Goal: Register for event/course

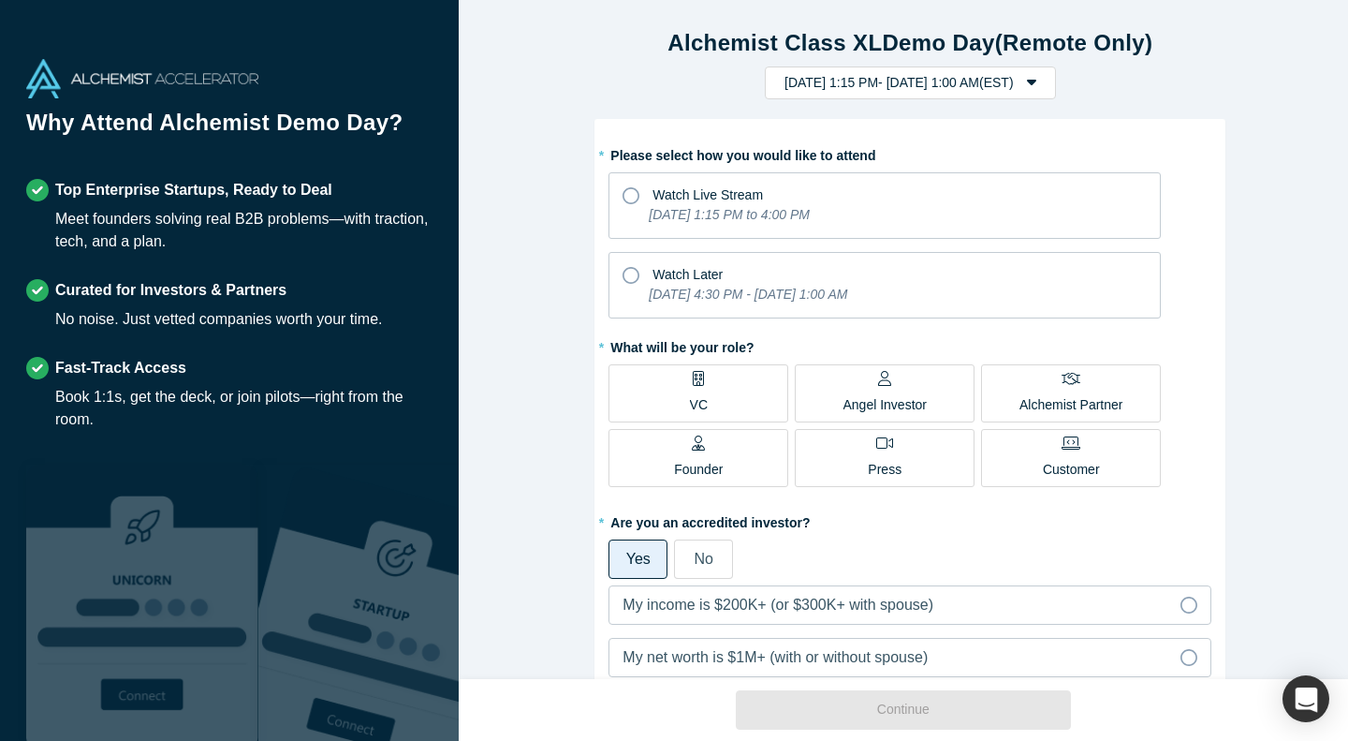
click at [624, 194] on icon at bounding box center [631, 195] width 17 height 17
click at [0, 0] on input "Watch Live Stream [DATE] 1:15 PM to 4:00 PM" at bounding box center [0, 0] width 0 height 0
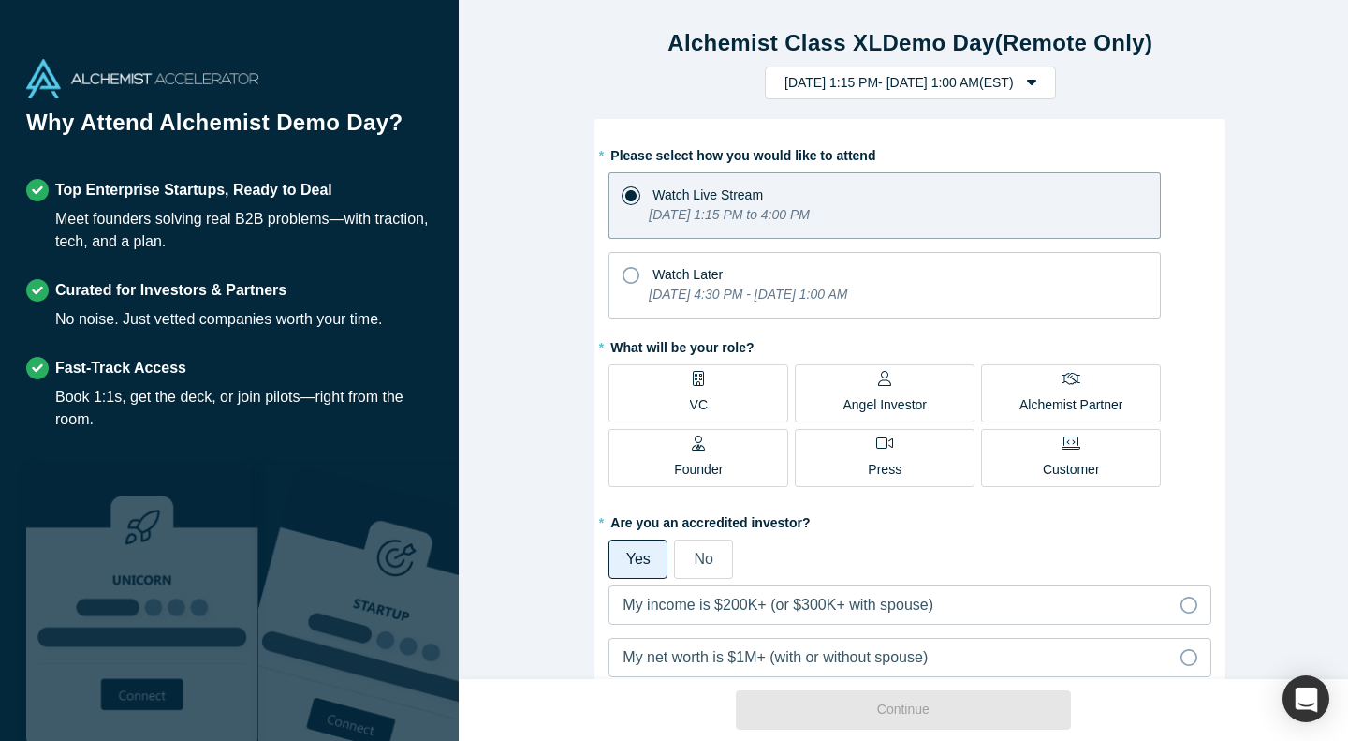
click at [745, 377] on label "VC" at bounding box center [699, 393] width 180 height 58
click at [0, 0] on input "VC" at bounding box center [0, 0] width 0 height 0
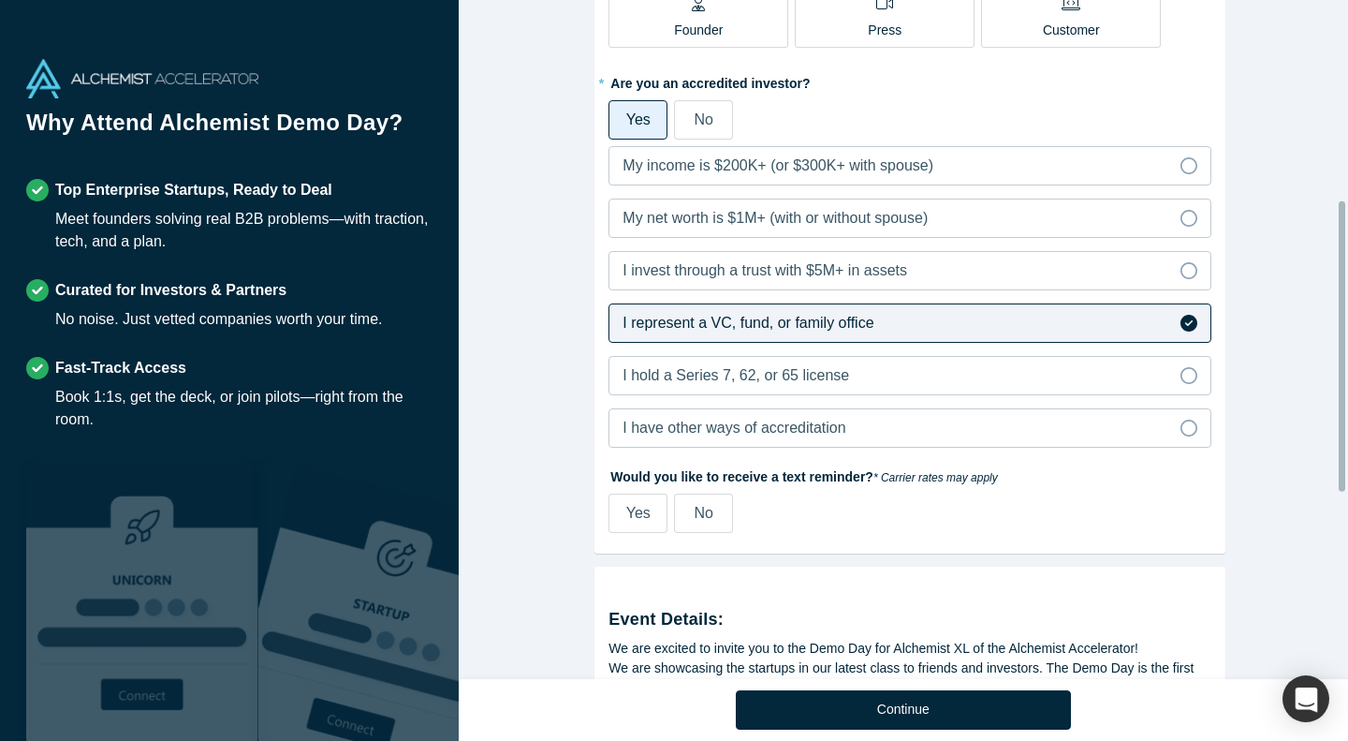
scroll to position [468, 0]
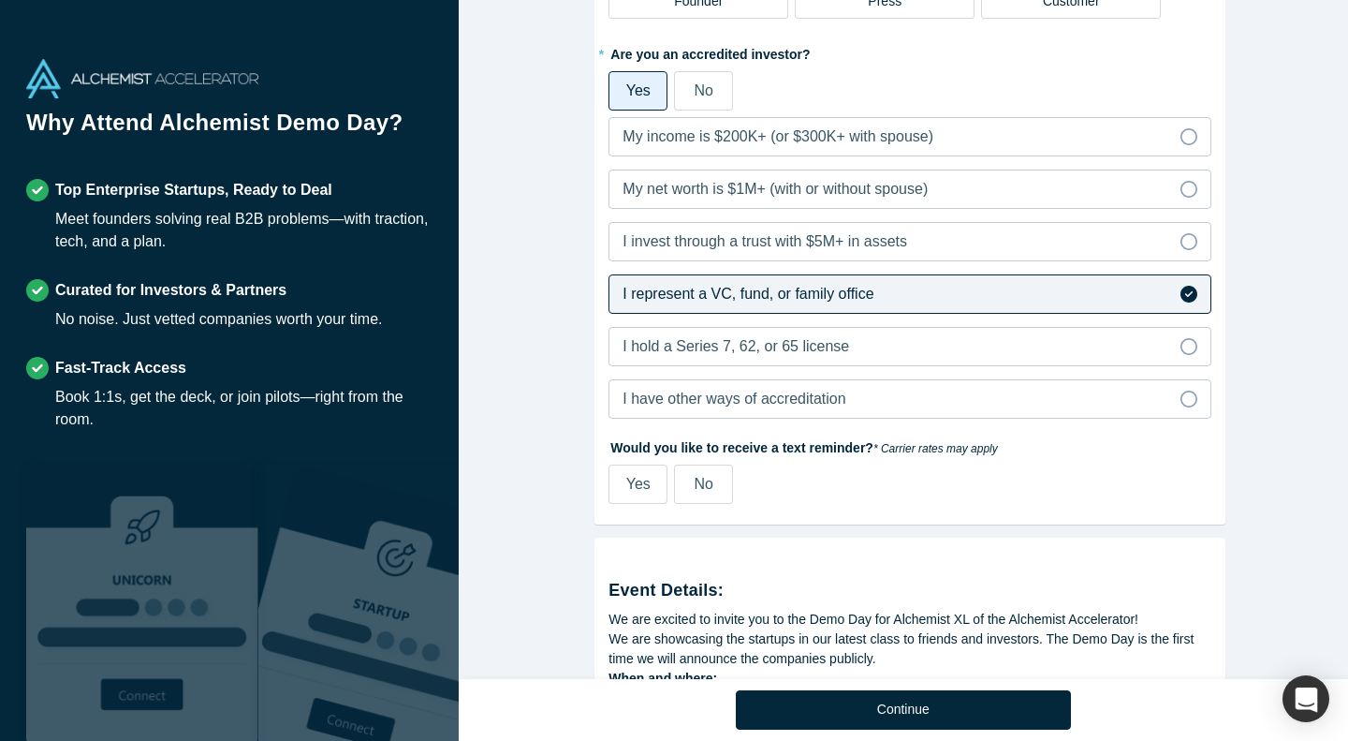
click at [641, 476] on span "Yes" at bounding box center [638, 484] width 24 height 16
click at [0, 0] on input "Yes" at bounding box center [0, 0] width 0 height 0
select select "CA"
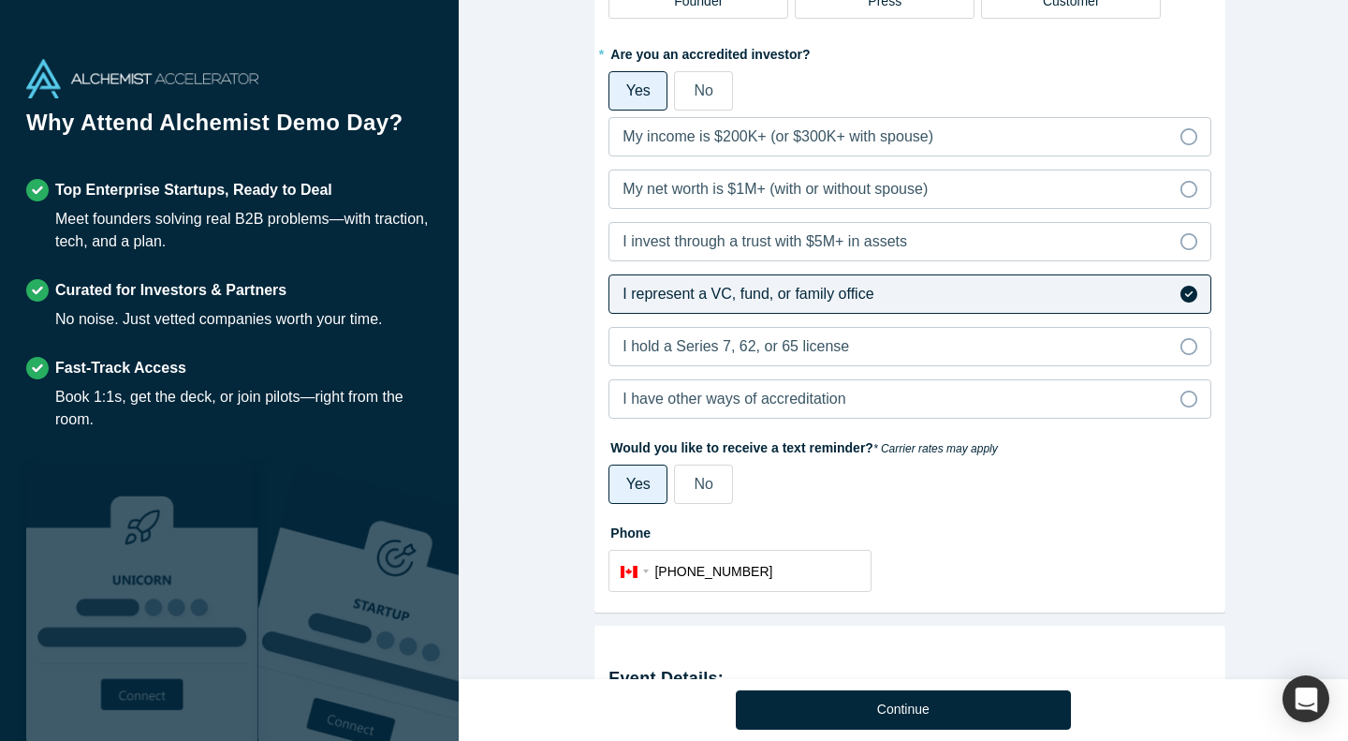
click at [714, 485] on label "No" at bounding box center [703, 483] width 59 height 39
click at [0, 0] on input "No" at bounding box center [0, 0] width 0 height 0
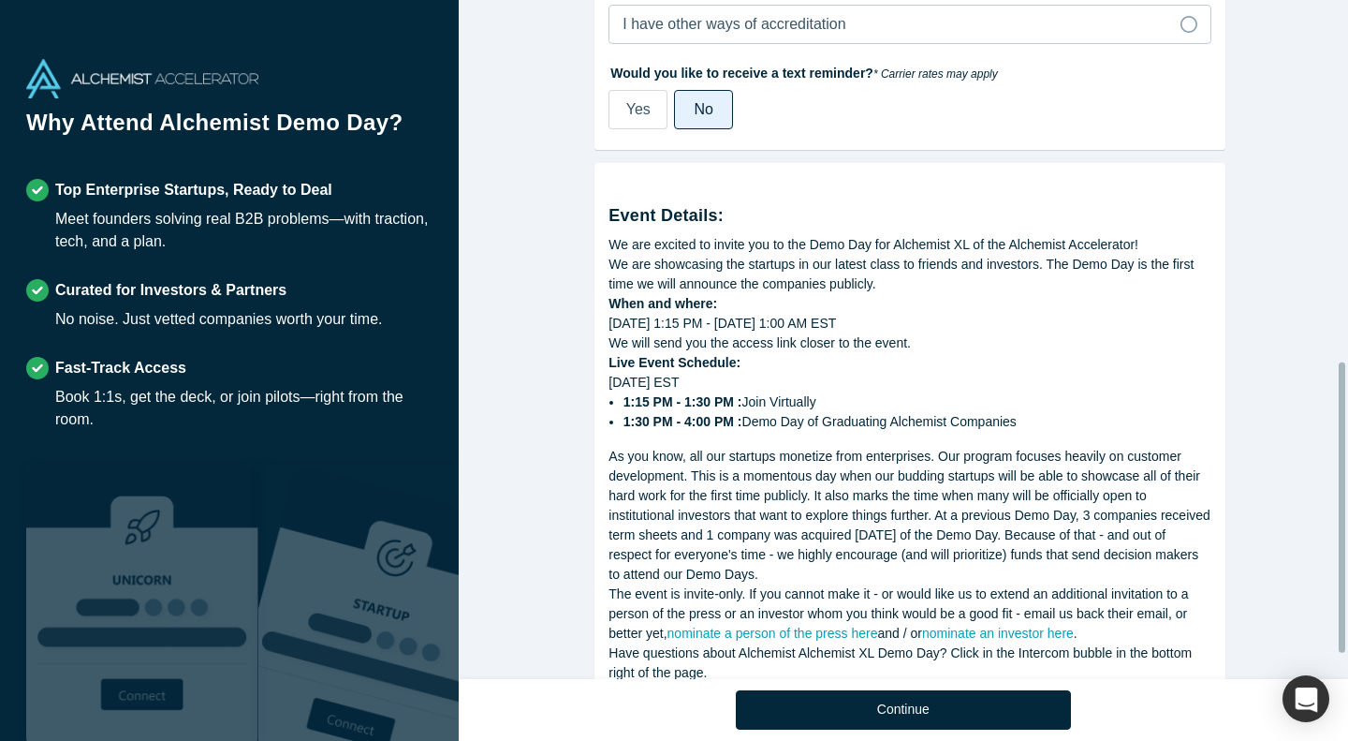
scroll to position [904, 0]
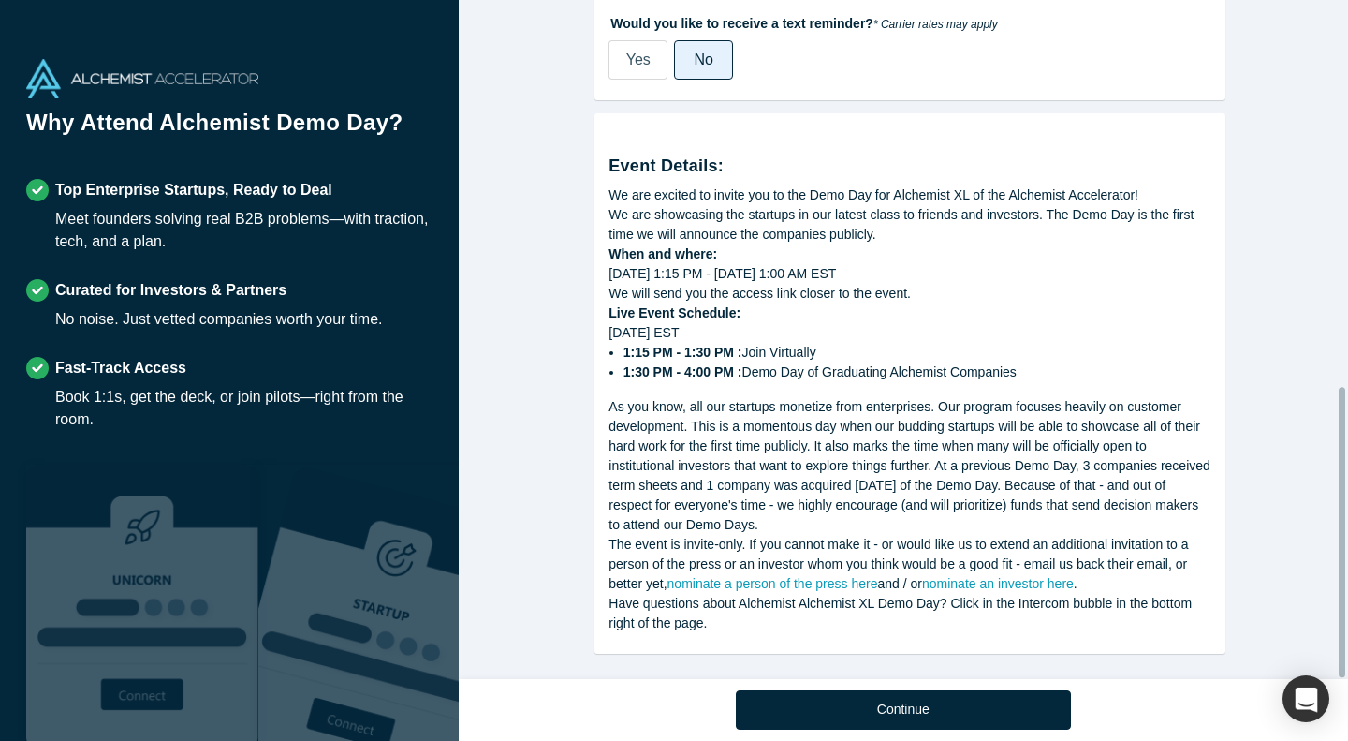
click at [929, 704] on button "Continue" at bounding box center [903, 709] width 335 height 39
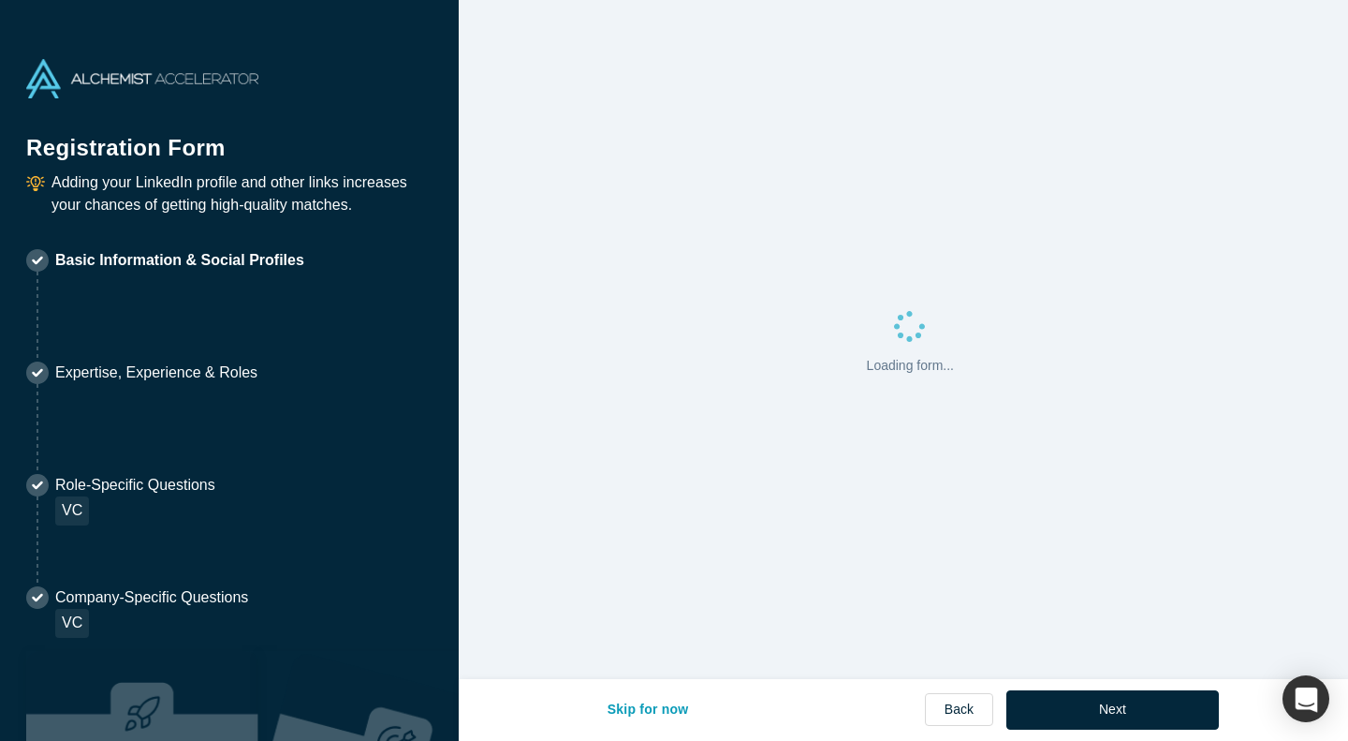
select select "CA"
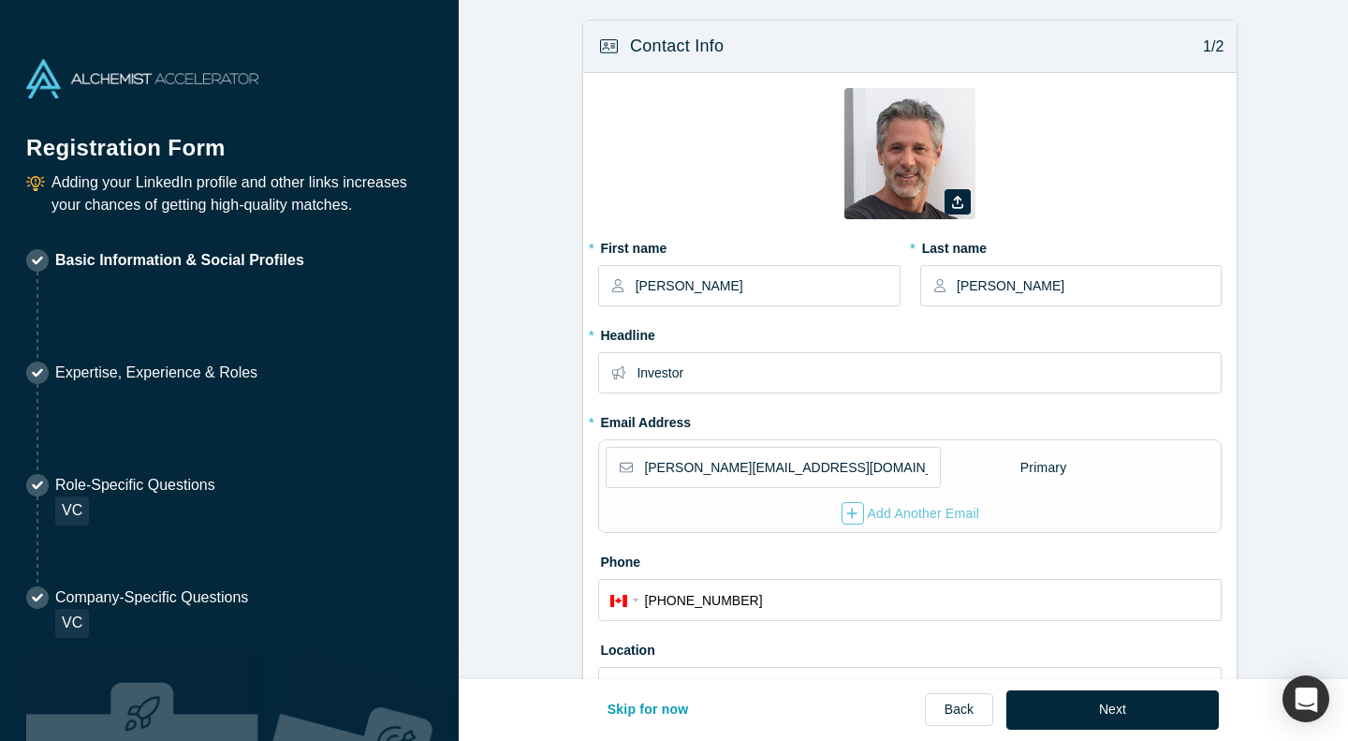
type input "[GEOGRAPHIC_DATA], [GEOGRAPHIC_DATA], [GEOGRAPHIC_DATA]"
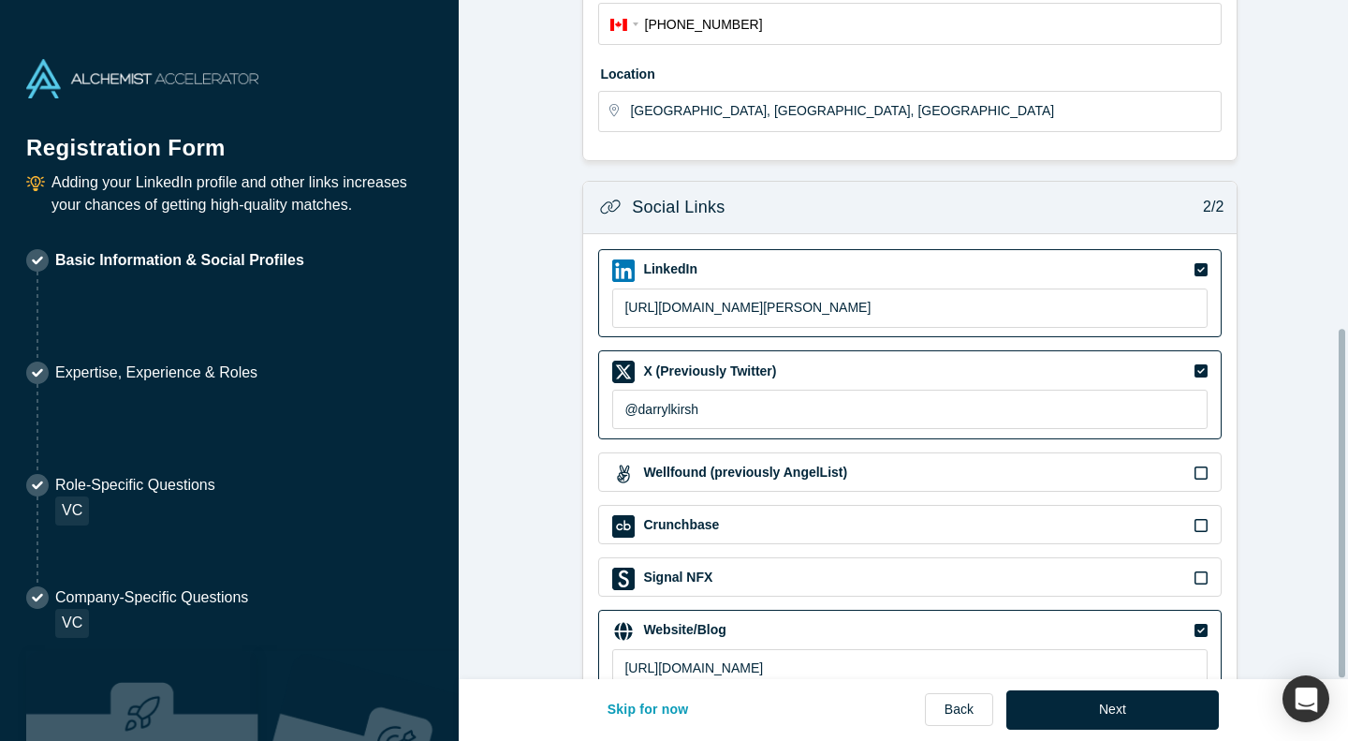
scroll to position [639, 0]
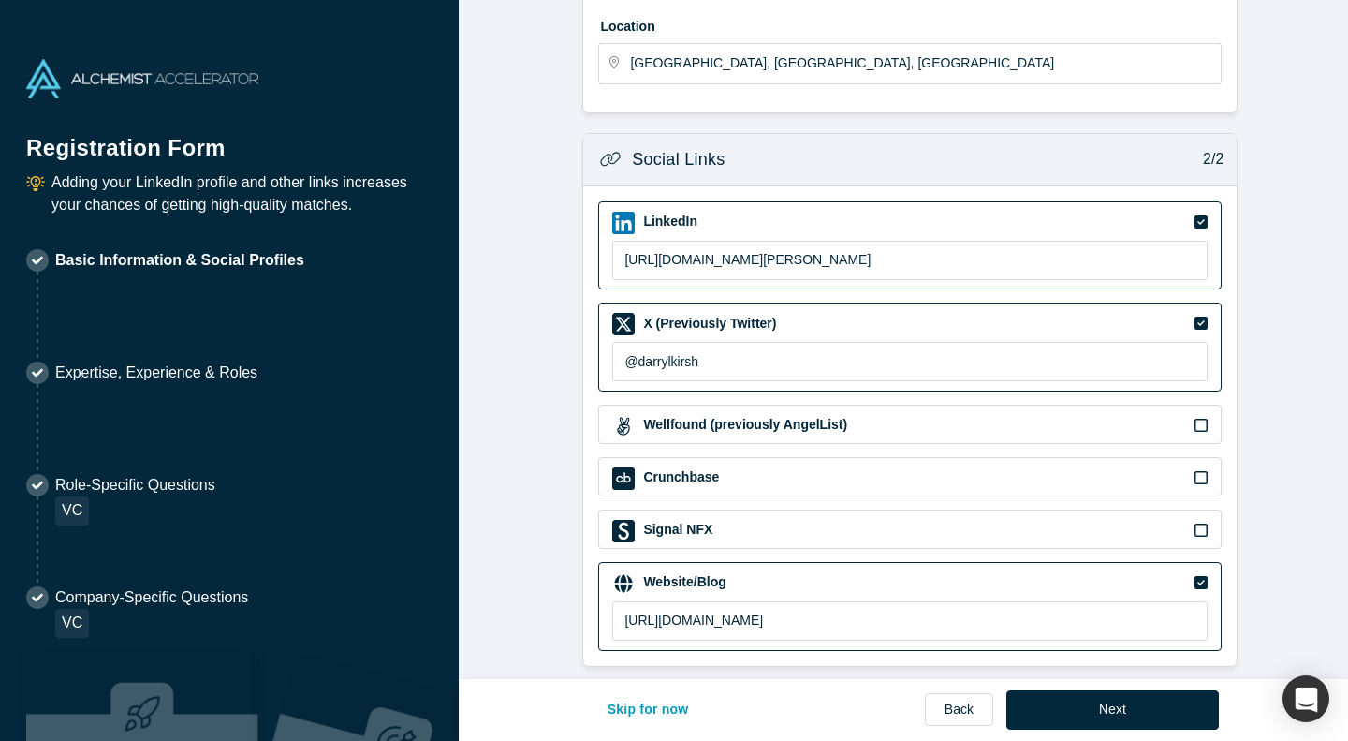
click at [1146, 702] on button "Next" at bounding box center [1113, 709] width 213 height 39
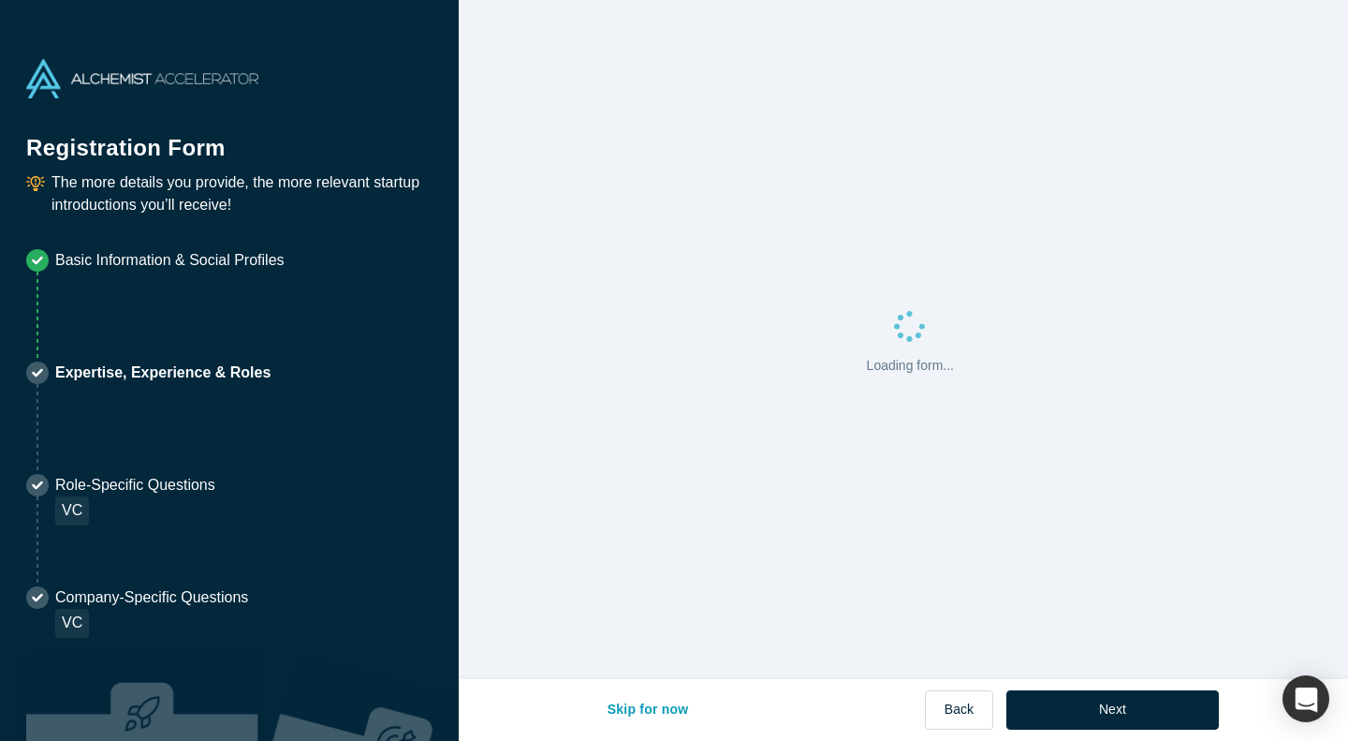
scroll to position [0, 0]
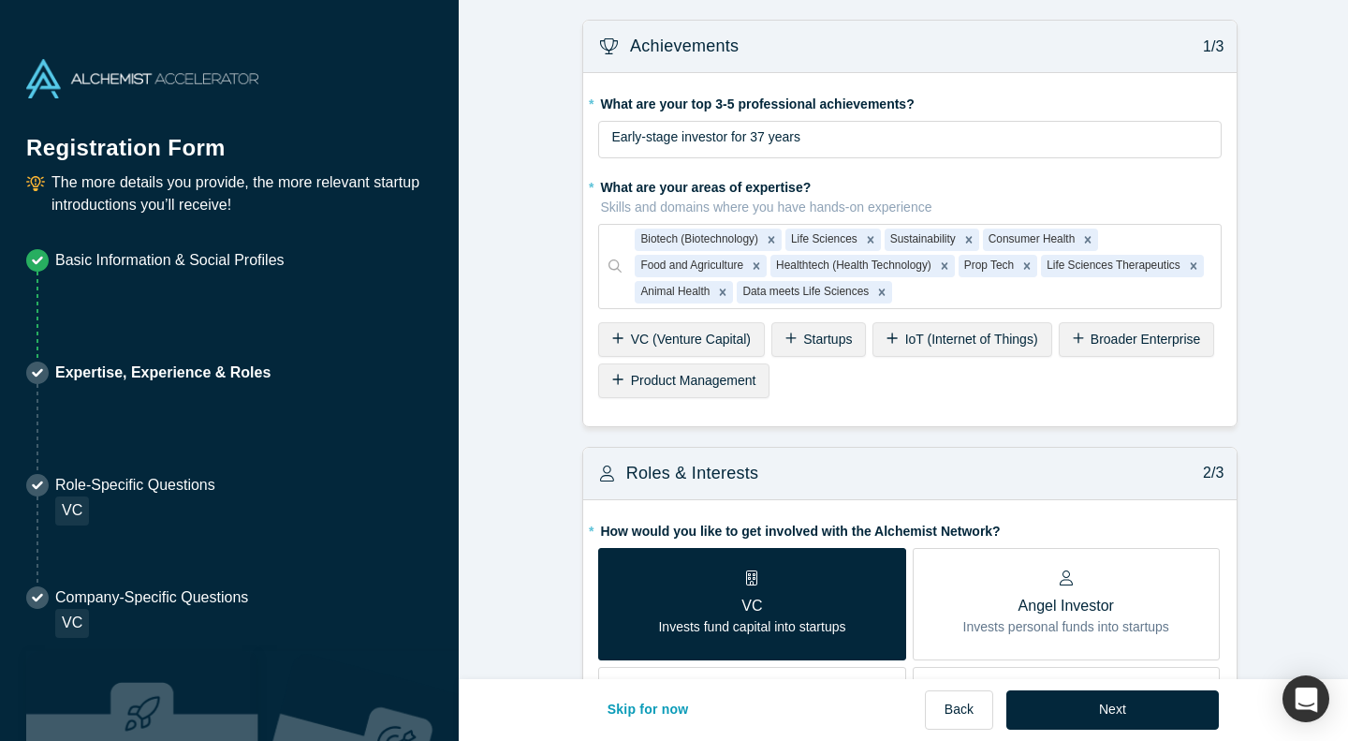
click at [1117, 711] on button "Next" at bounding box center [1113, 709] width 213 height 39
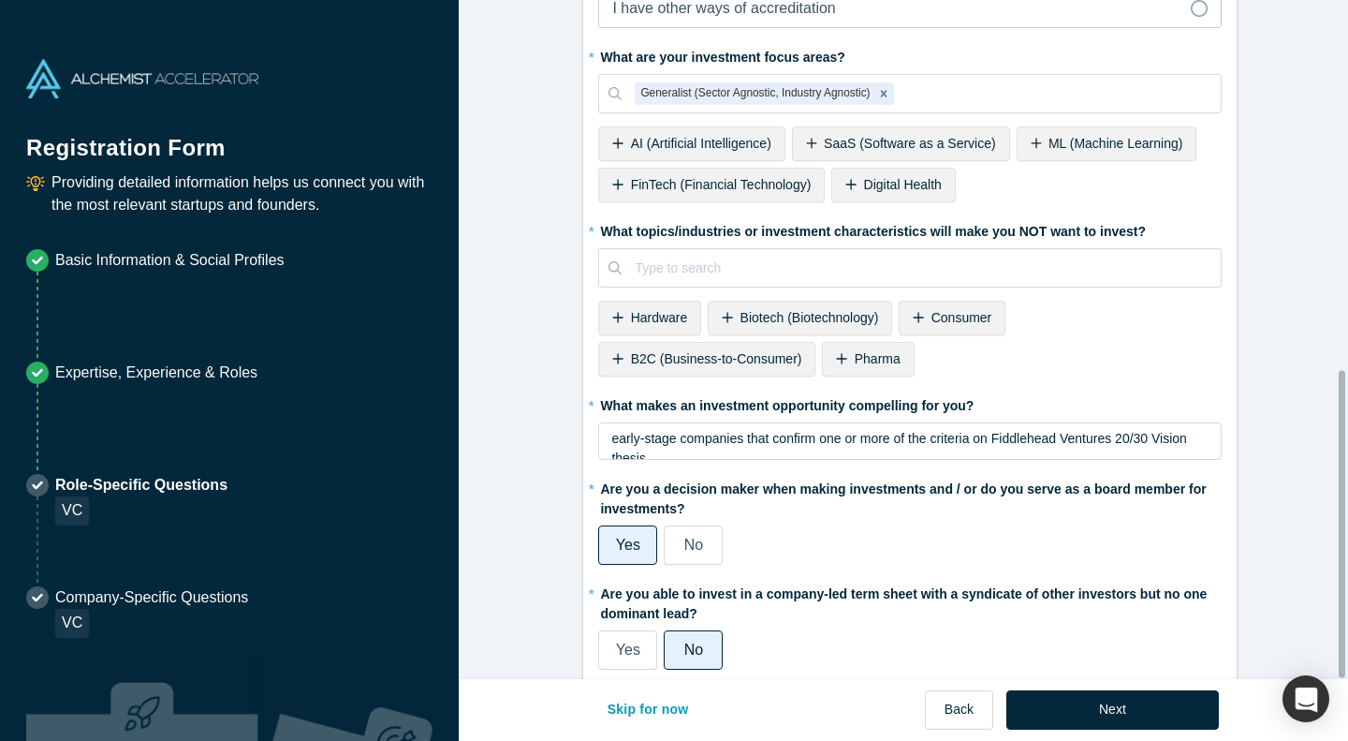
scroll to position [816, 0]
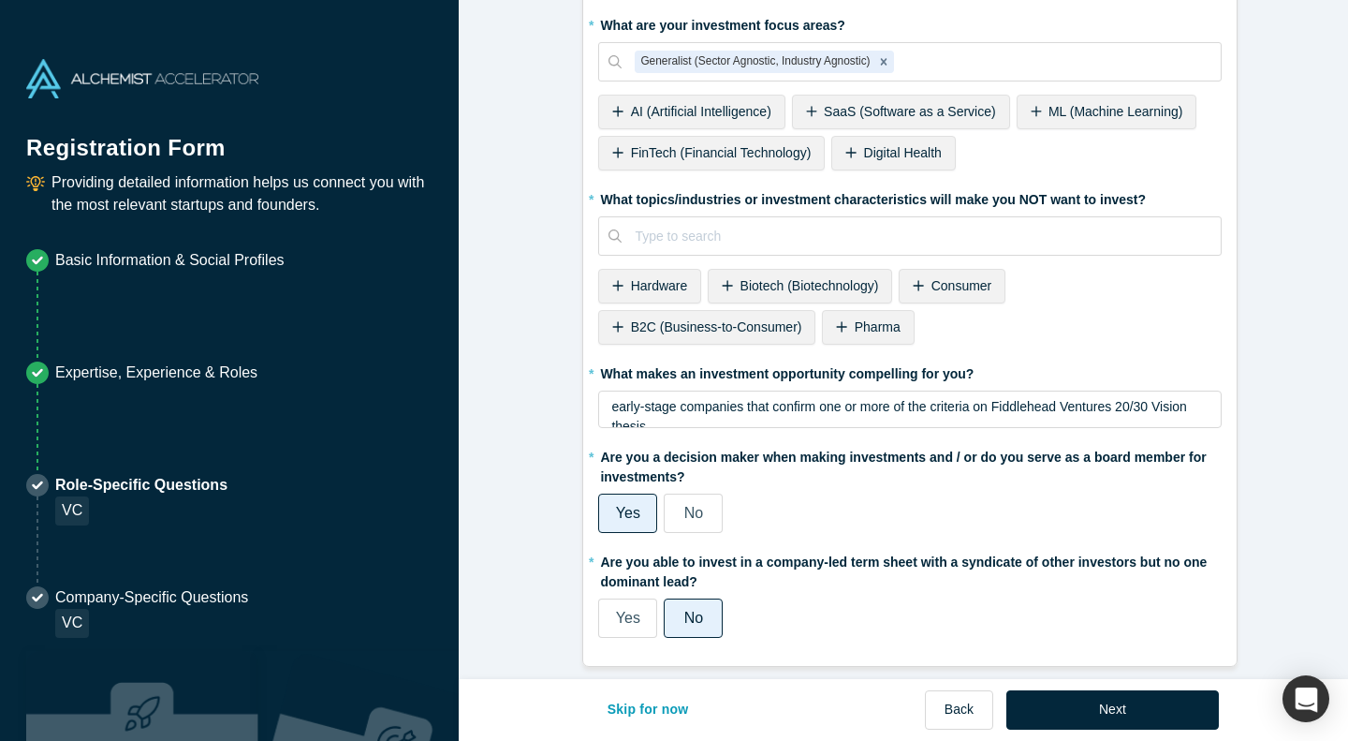
click at [1102, 712] on button "Next" at bounding box center [1113, 709] width 213 height 39
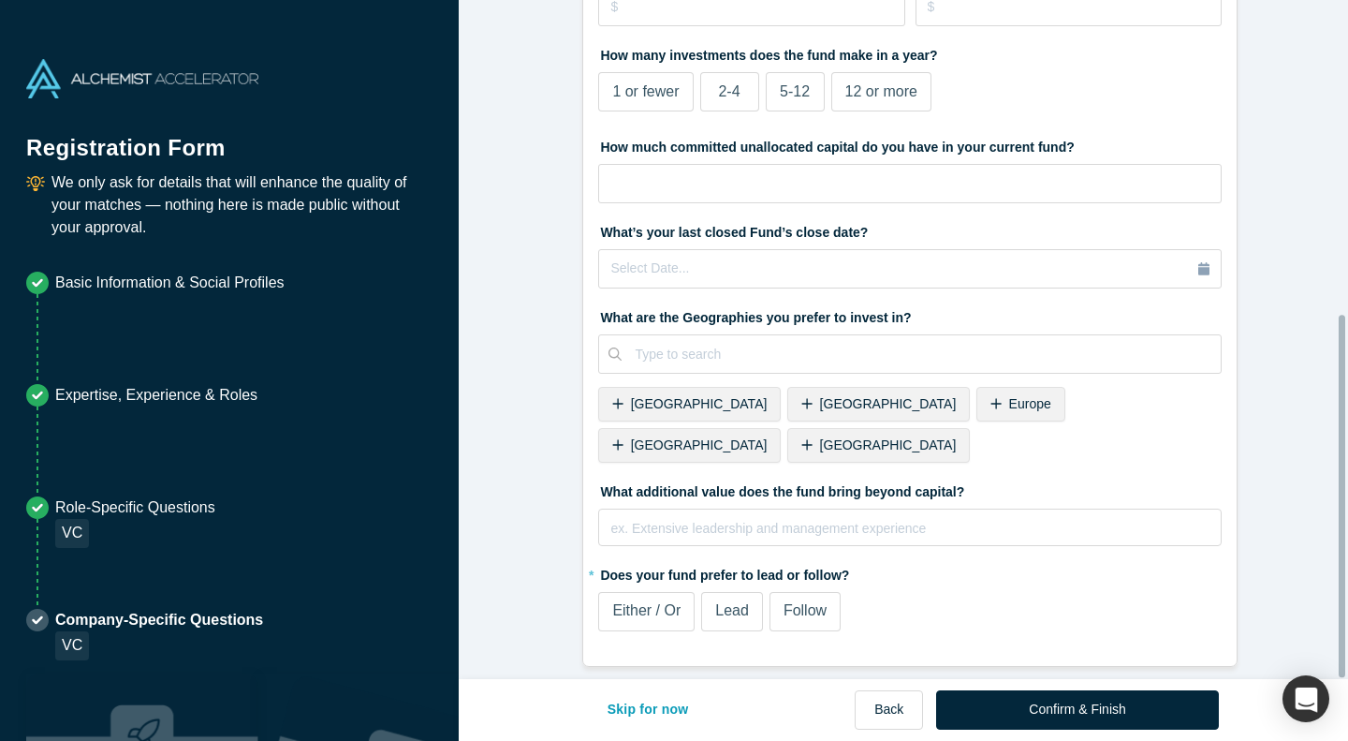
scroll to position [0, 0]
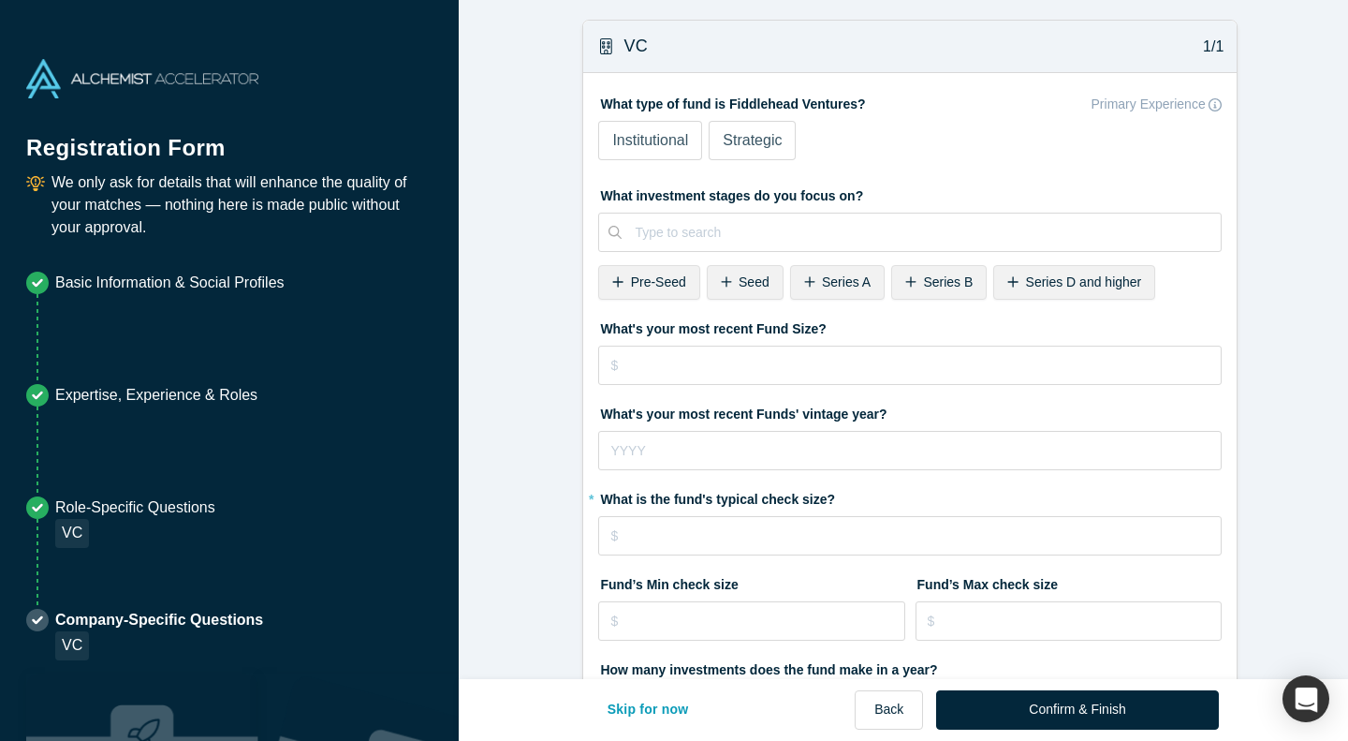
click at [630, 707] on button "Skip for now" at bounding box center [648, 709] width 121 height 39
